Goal: Task Accomplishment & Management: Manage account settings

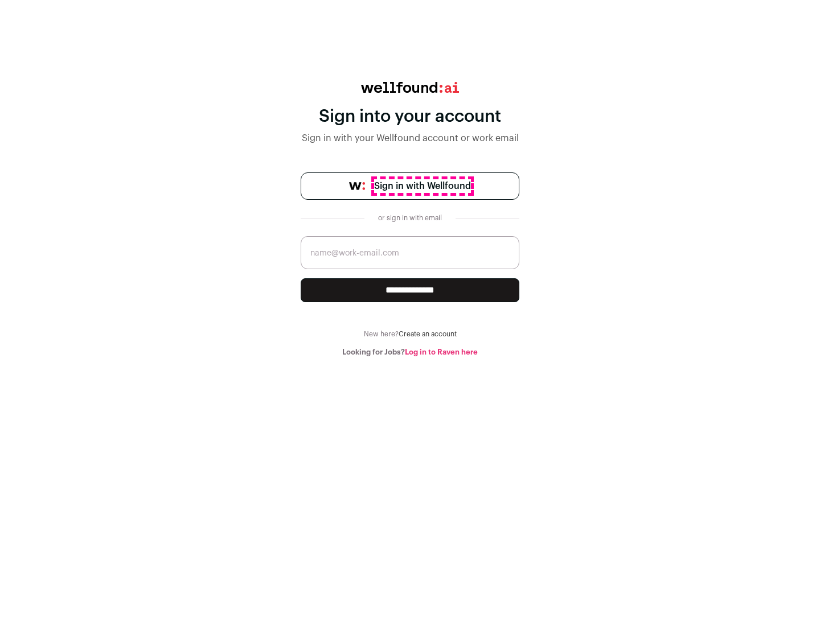
click at [422, 186] on span "Sign in with Wellfound" at bounding box center [422, 186] width 97 height 14
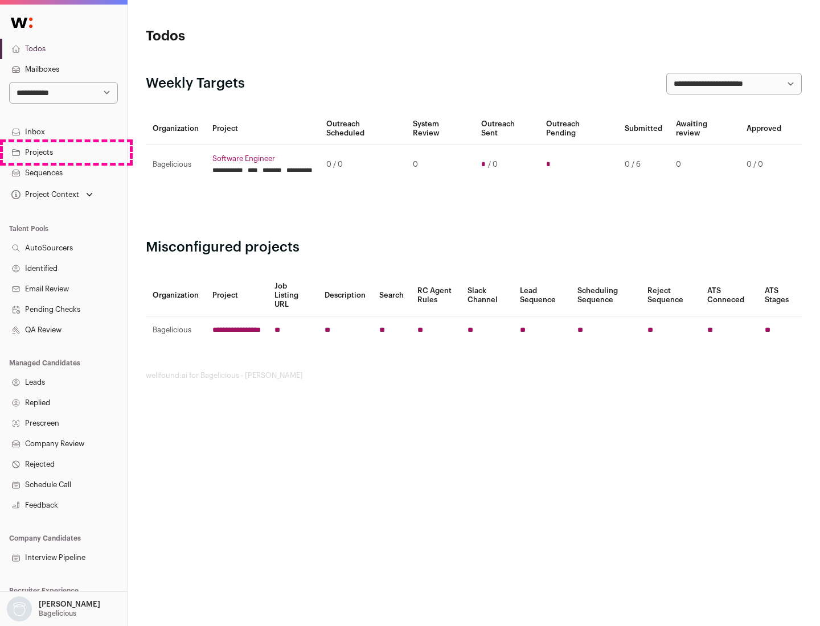
click at [63, 152] on link "Projects" at bounding box center [63, 152] width 127 height 20
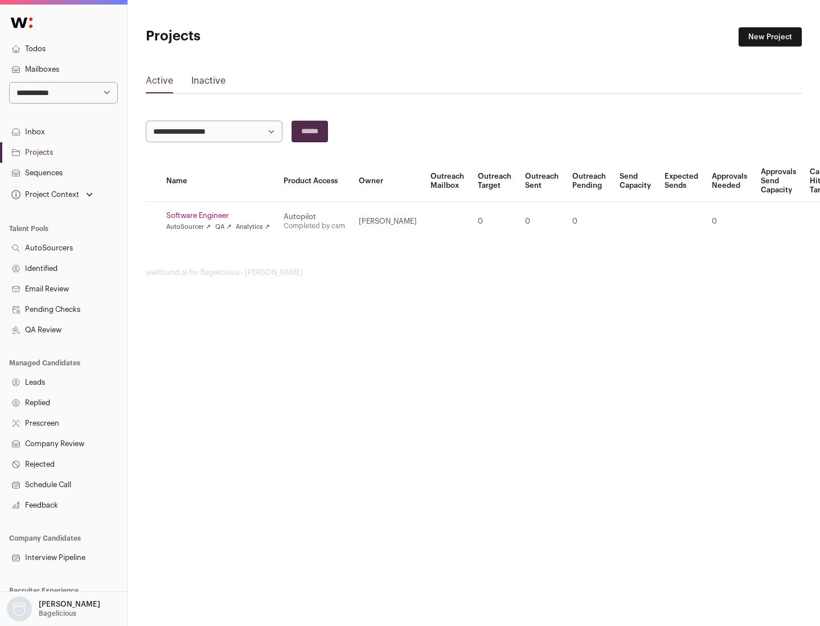
click at [221, 216] on link "Software Engineer" at bounding box center [218, 215] width 104 height 9
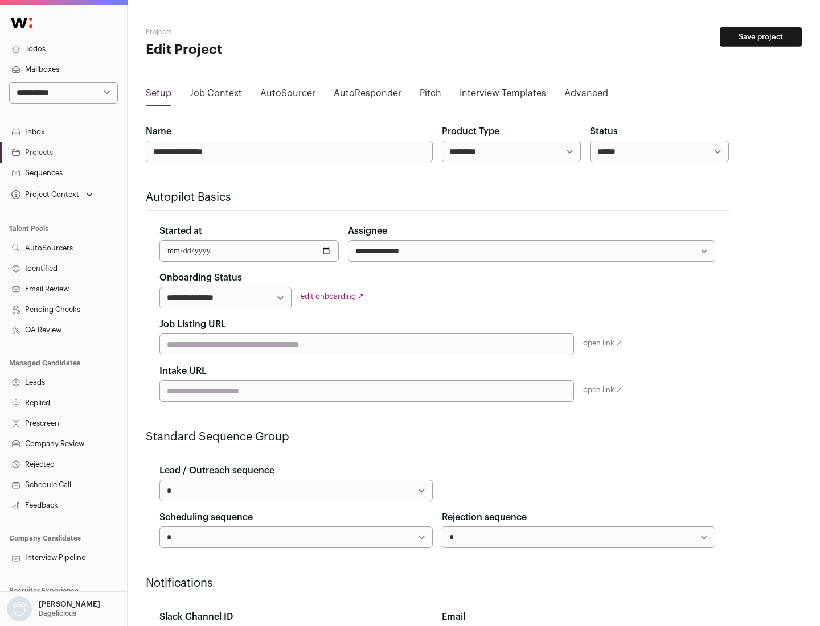
click at [761, 37] on button "Save project" at bounding box center [761, 36] width 82 height 19
